Goal: Task Accomplishment & Management: Manage account settings

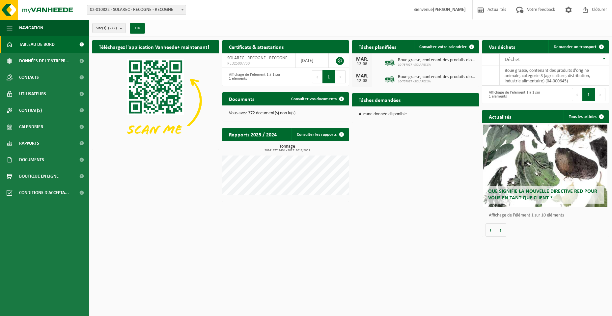
click at [281, 112] on p "Vous avez 372 document(s) non lu(s)." at bounding box center [286, 113] width 114 height 5
click at [325, 101] on span "Consulter vos documents" at bounding box center [313, 99] width 45 height 4
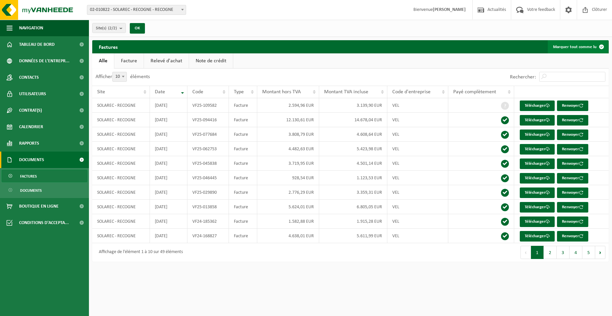
click at [578, 52] on button "Marquer tout comme lu" at bounding box center [577, 46] width 60 height 13
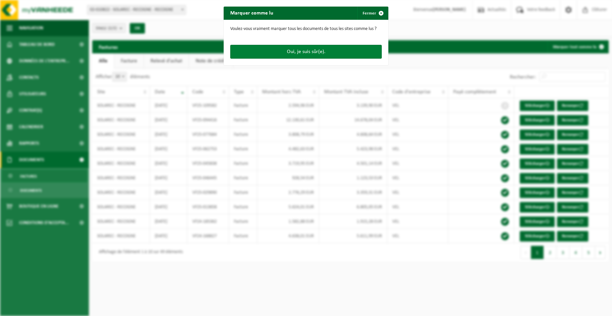
click at [300, 50] on button "Oui, je suis sûr(e)." at bounding box center [305, 52] width 151 height 14
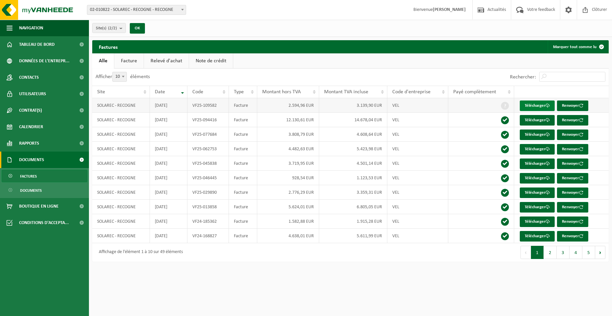
click at [541, 101] on link "Télécharger" at bounding box center [536, 105] width 35 height 11
click at [537, 103] on link "Télécharger" at bounding box center [536, 105] width 35 height 11
